Goal: Task Accomplishment & Management: Manage account settings

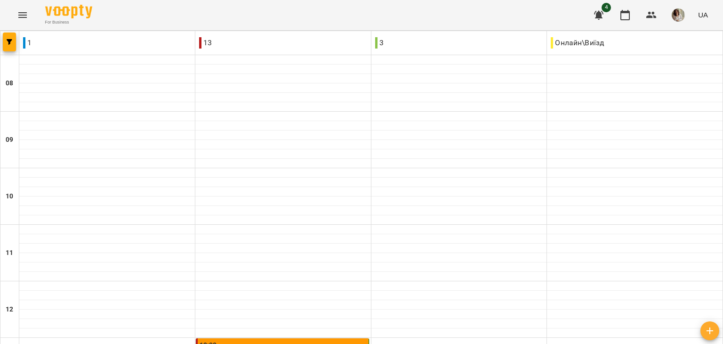
scroll to position [226, 0]
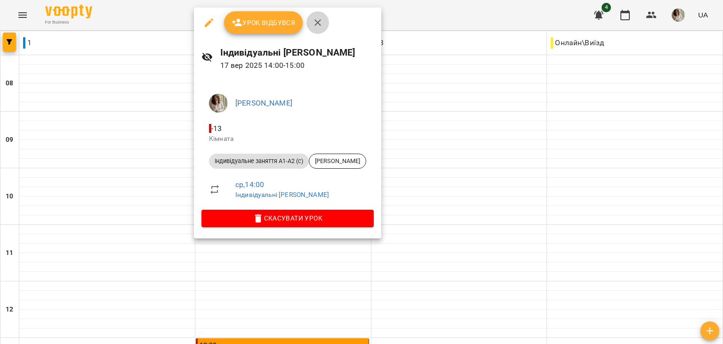
click at [320, 19] on icon "button" at bounding box center [317, 22] width 11 height 11
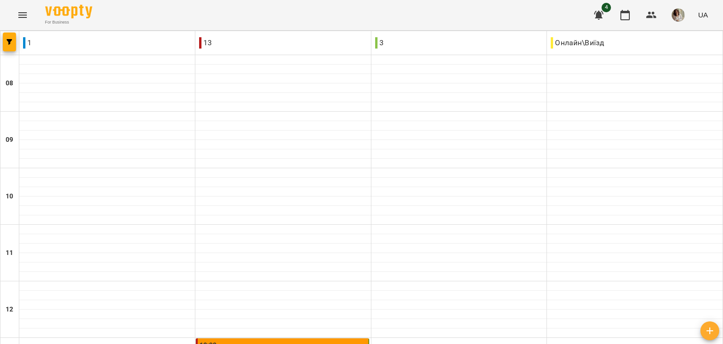
scroll to position [509, 0]
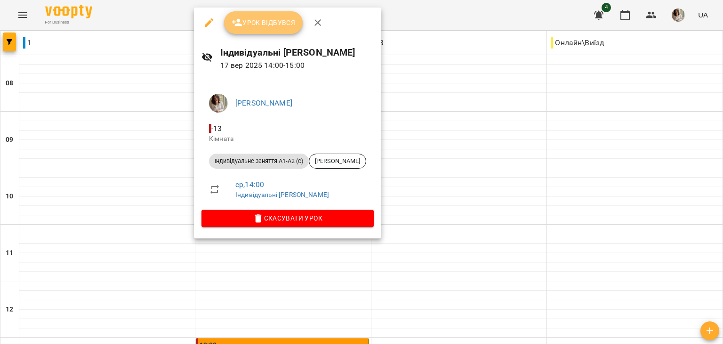
click at [267, 27] on span "Урок відбувся" at bounding box center [264, 22] width 64 height 11
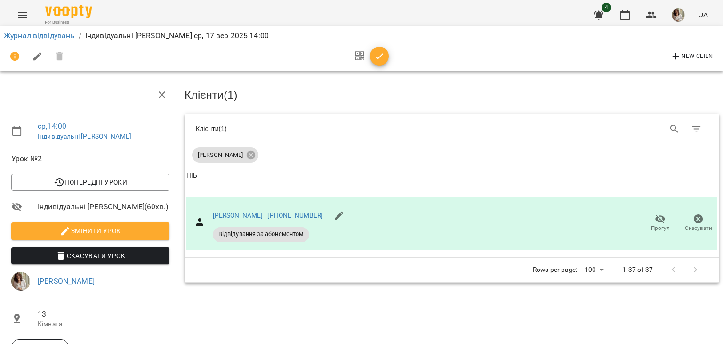
scroll to position [54, 0]
click at [379, 53] on icon "button" at bounding box center [379, 56] width 11 height 11
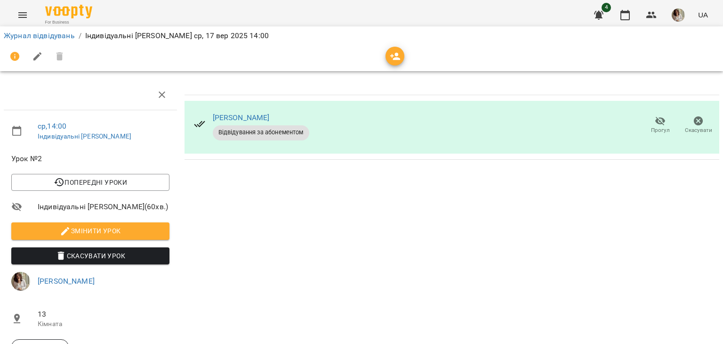
scroll to position [0, 0]
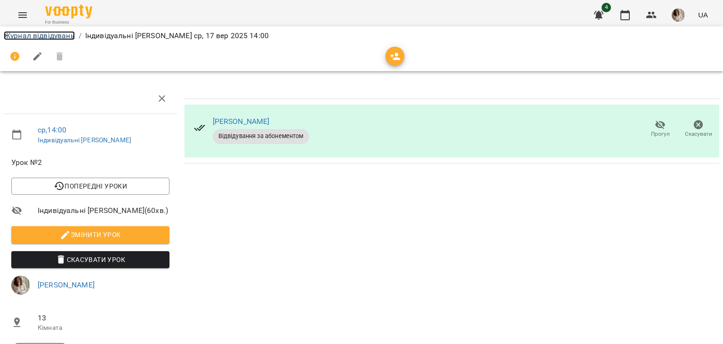
click at [62, 36] on link "Журнал відвідувань" at bounding box center [39, 35] width 71 height 9
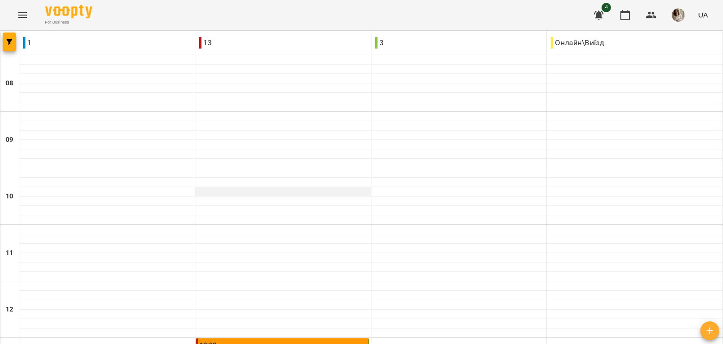
scroll to position [453, 0]
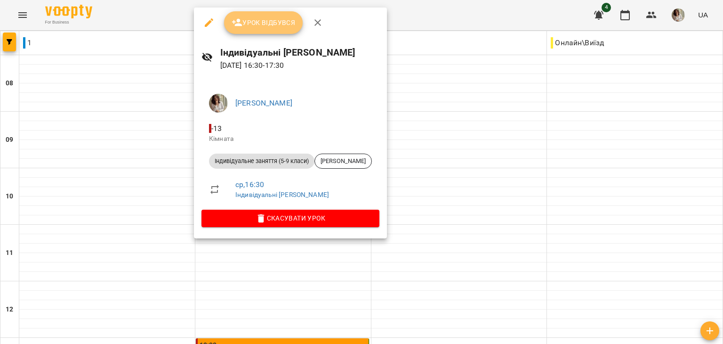
click at [273, 25] on span "Урок відбувся" at bounding box center [264, 22] width 64 height 11
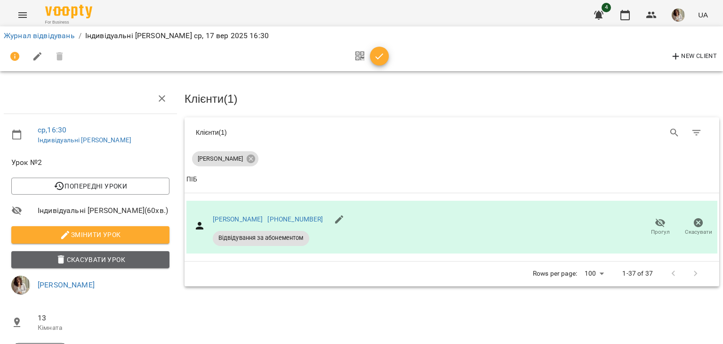
click at [100, 259] on span "Скасувати Урок" at bounding box center [90, 259] width 143 height 11
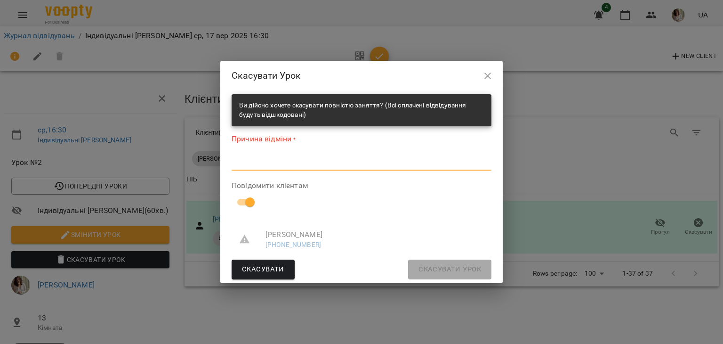
click at [320, 159] on textarea at bounding box center [362, 162] width 260 height 9
click at [443, 272] on div "Скасувати Скасувати Урок" at bounding box center [362, 269] width 260 height 20
click at [485, 78] on icon "button" at bounding box center [487, 75] width 11 height 11
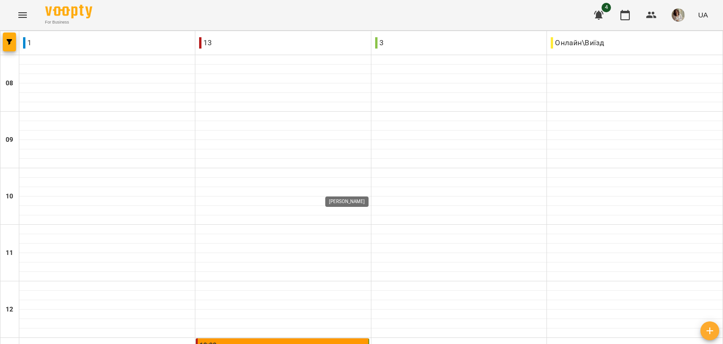
scroll to position [372, 0]
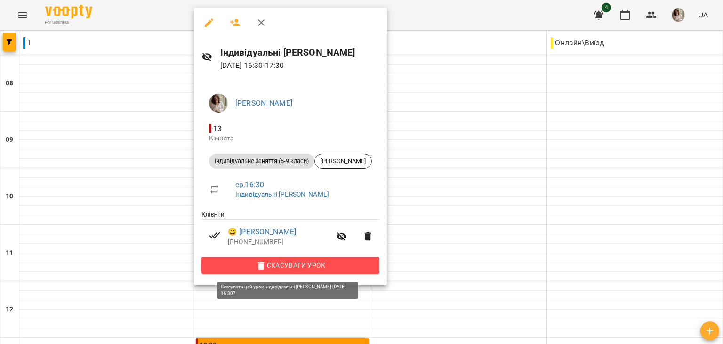
click at [316, 262] on span "Скасувати Урок" at bounding box center [290, 264] width 163 height 11
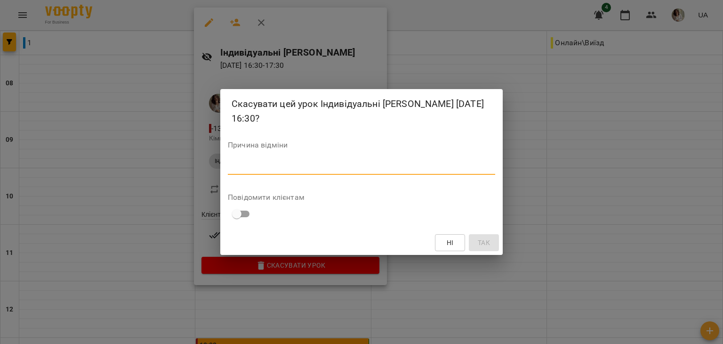
click at [318, 166] on textarea at bounding box center [361, 166] width 267 height 9
type textarea "*"
type textarea "**********"
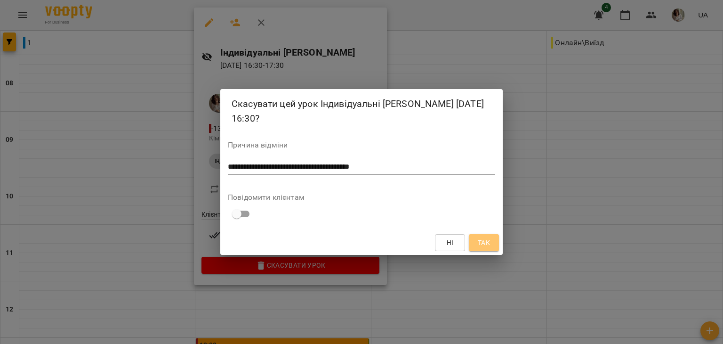
click at [488, 244] on span "Так" at bounding box center [484, 242] width 12 height 11
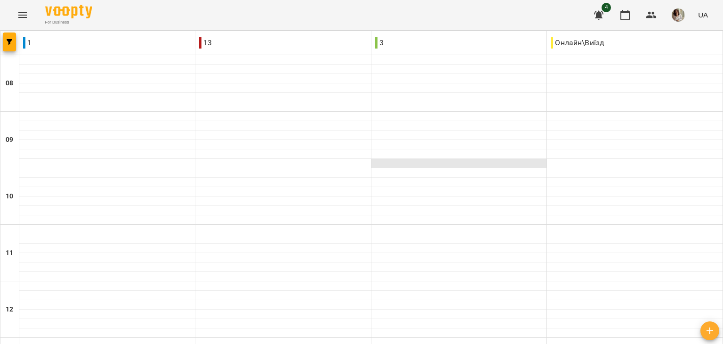
scroll to position [503, 0]
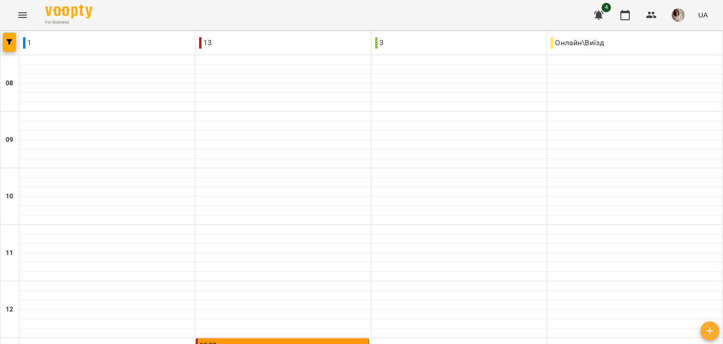
scroll to position [364, 0]
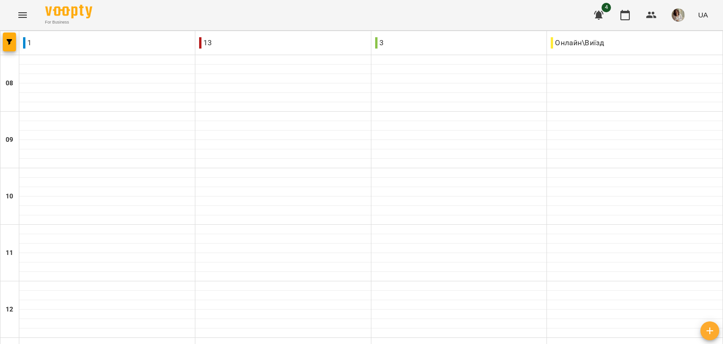
scroll to position [397, 0]
